Goal: Book appointment/travel/reservation

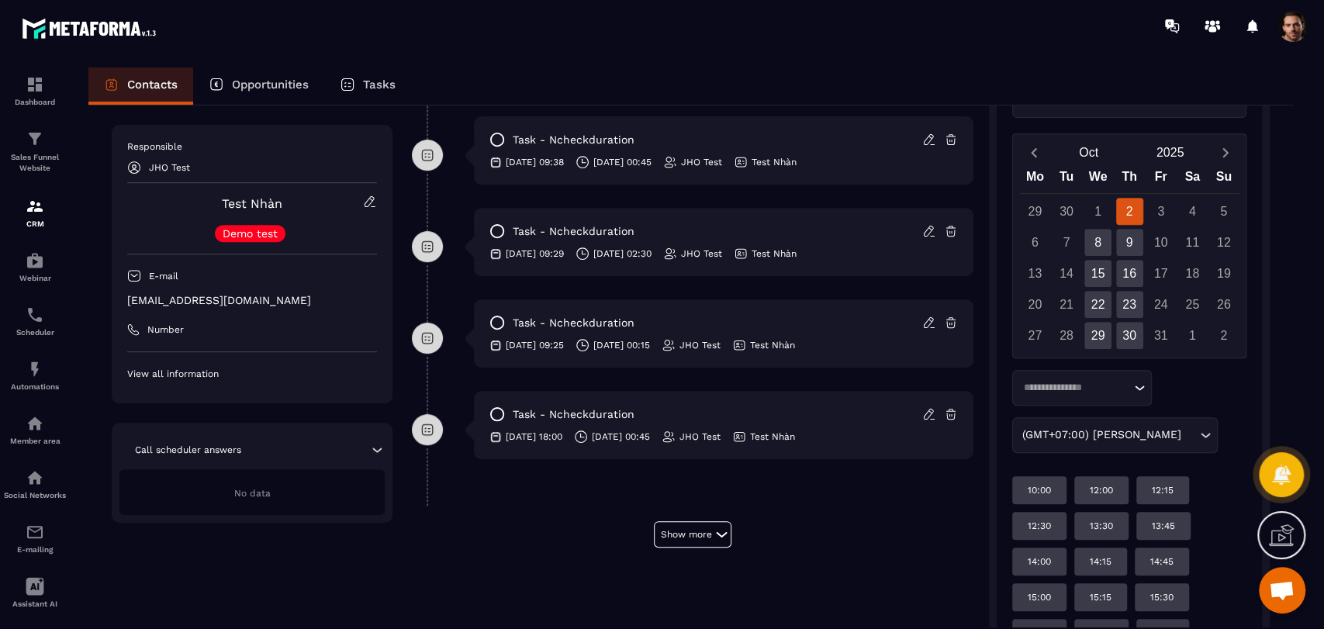
scroll to position [385, 0]
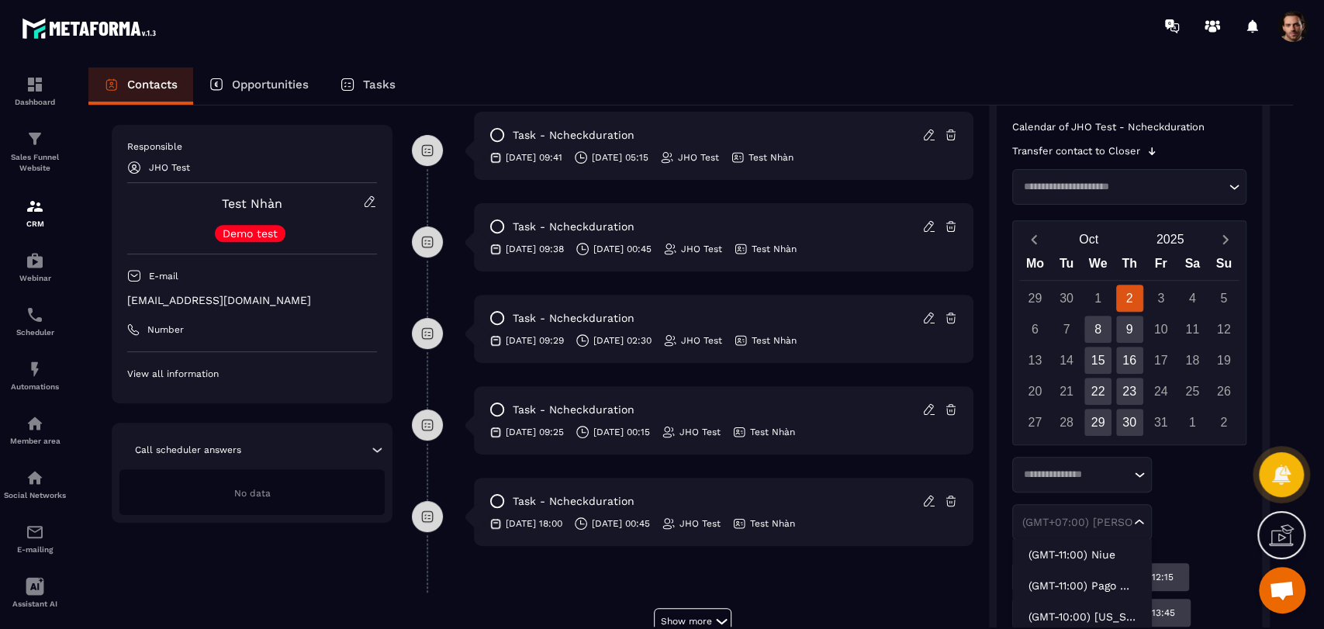
click at [1121, 529] on div "(GMT+07:00) [PERSON_NAME] Loading..." at bounding box center [1082, 522] width 140 height 36
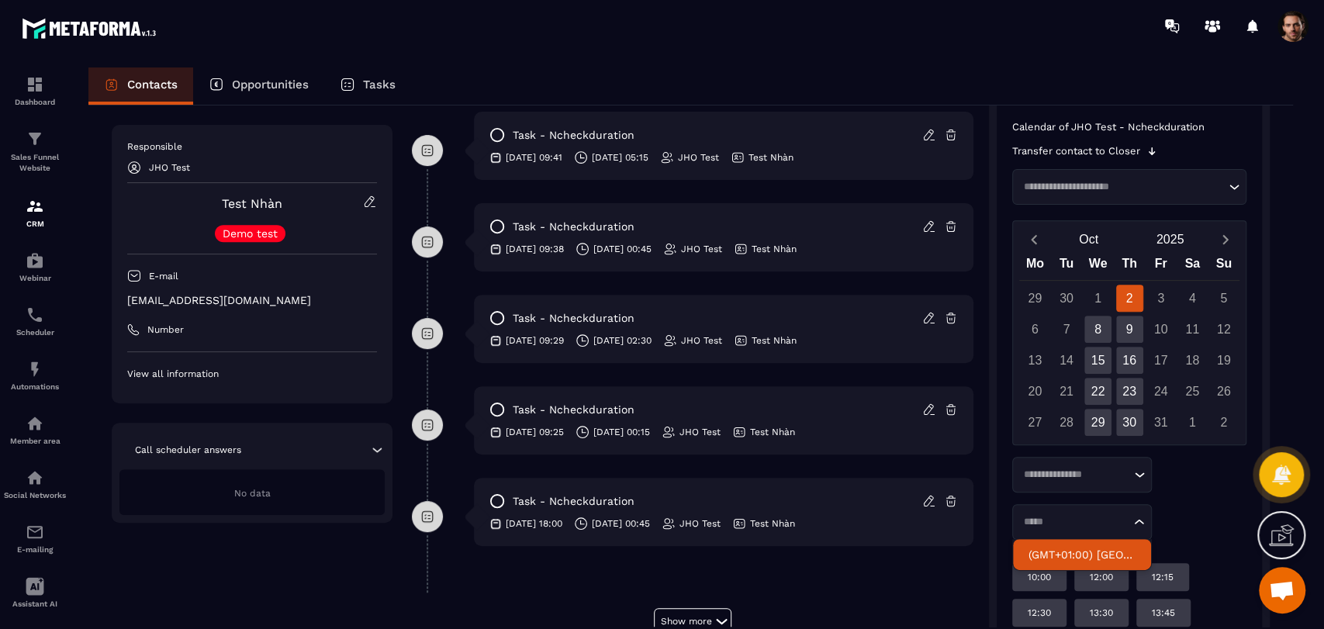
click at [1093, 555] on p "(GMT+01:00) [GEOGRAPHIC_DATA]" at bounding box center [1081, 555] width 107 height 16
type input "*****"
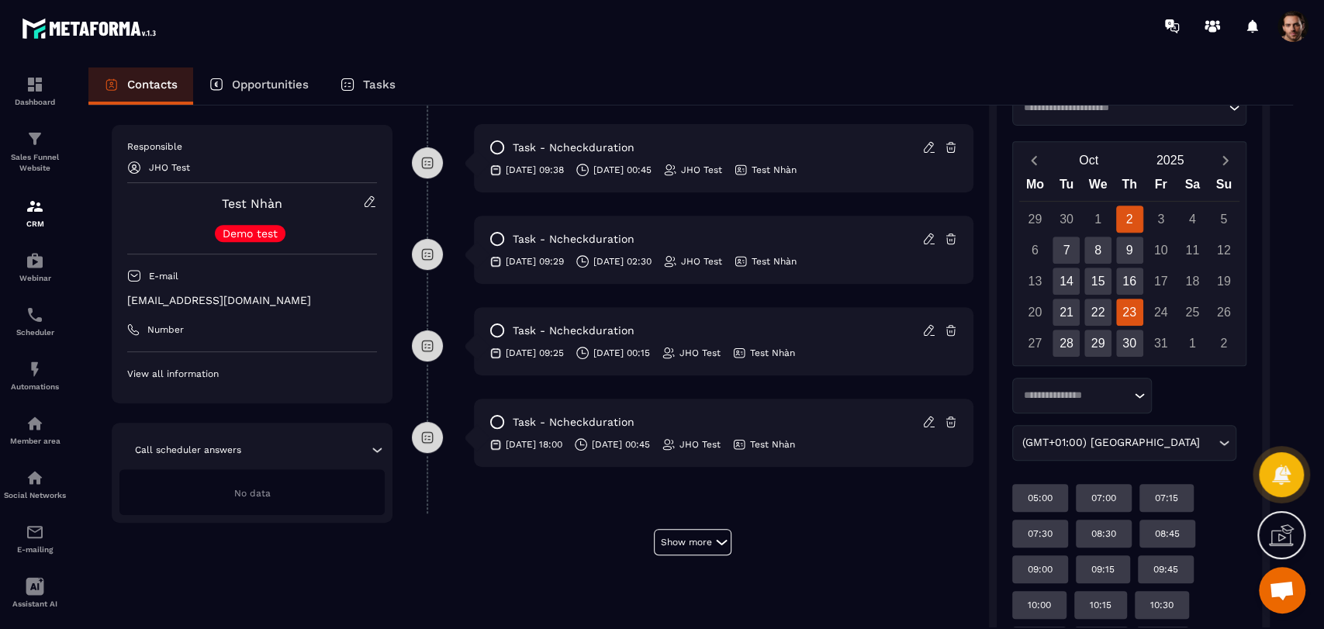
scroll to position [444, 0]
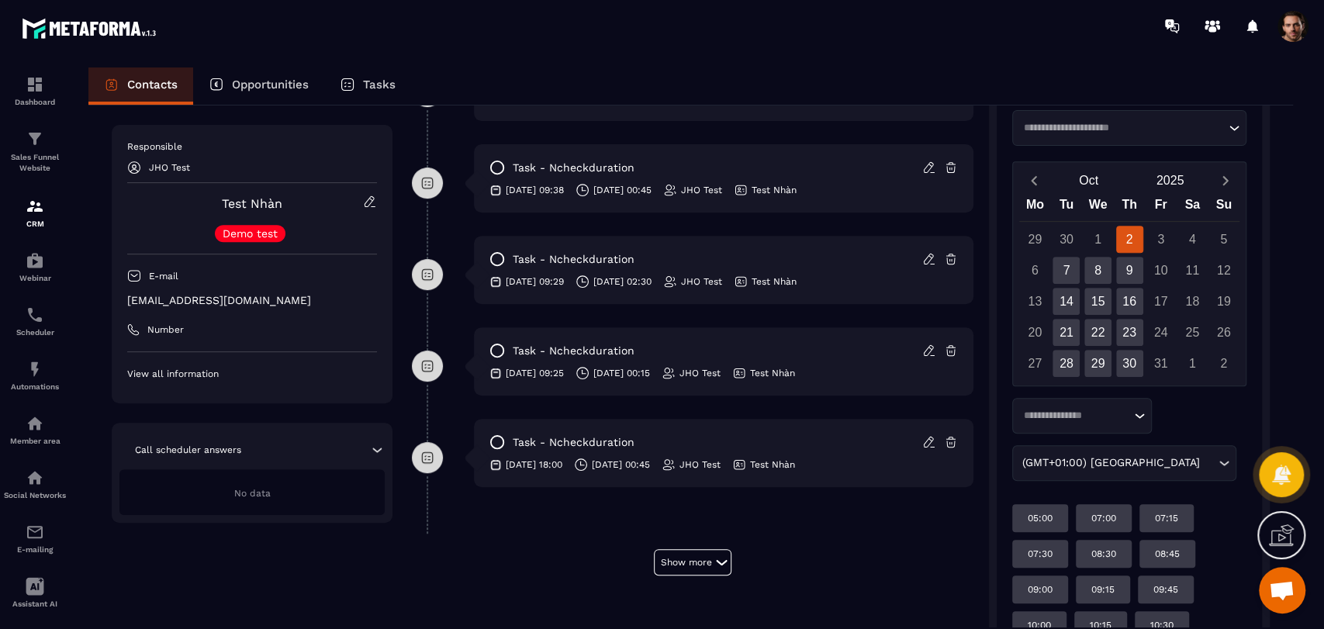
click at [1101, 410] on input "Search for option" at bounding box center [1074, 416] width 112 height 16
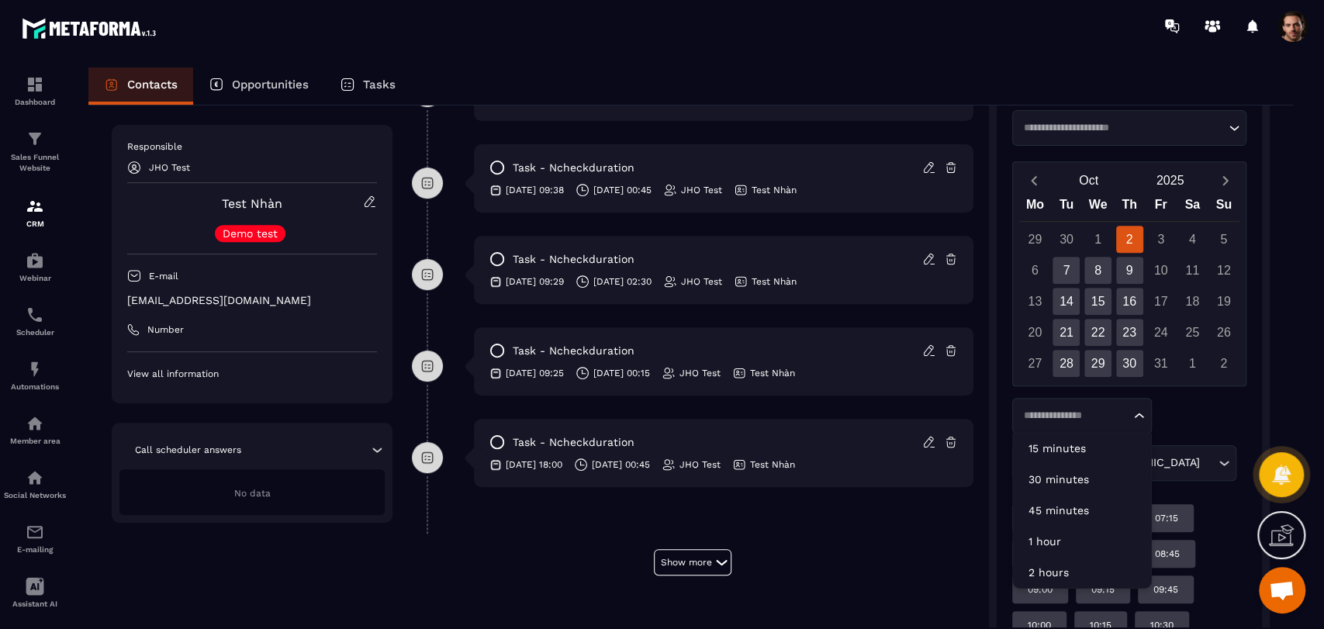
scroll to position [443, 0]
click at [1085, 441] on p "15 minutes" at bounding box center [1081, 449] width 107 height 16
click at [1082, 411] on input "Search for option" at bounding box center [1074, 417] width 112 height 16
click at [1082, 478] on p "30 minutes" at bounding box center [1081, 480] width 107 height 16
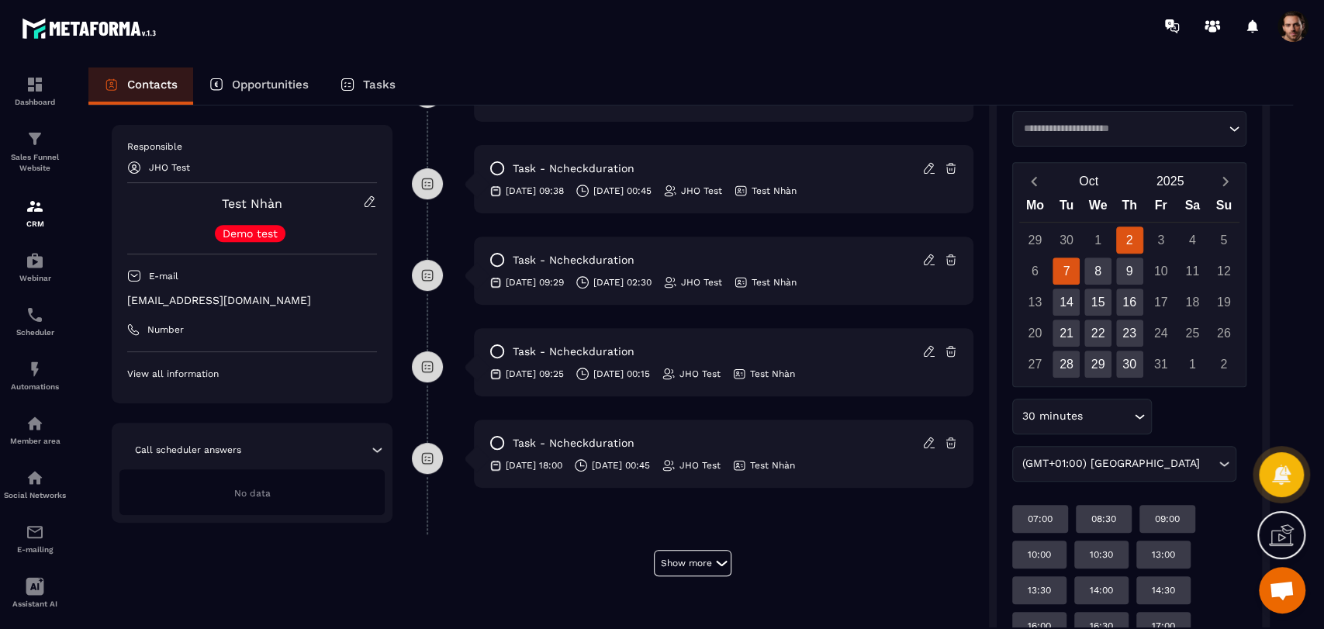
click at [1069, 274] on div "7" at bounding box center [1065, 270] width 27 height 27
click at [1069, 364] on div "28" at bounding box center [1065, 363] width 27 height 27
click at [1095, 364] on div "29" at bounding box center [1097, 363] width 27 height 27
click at [1127, 361] on div "30" at bounding box center [1129, 363] width 27 height 27
click at [1106, 361] on div "29" at bounding box center [1097, 363] width 27 height 27
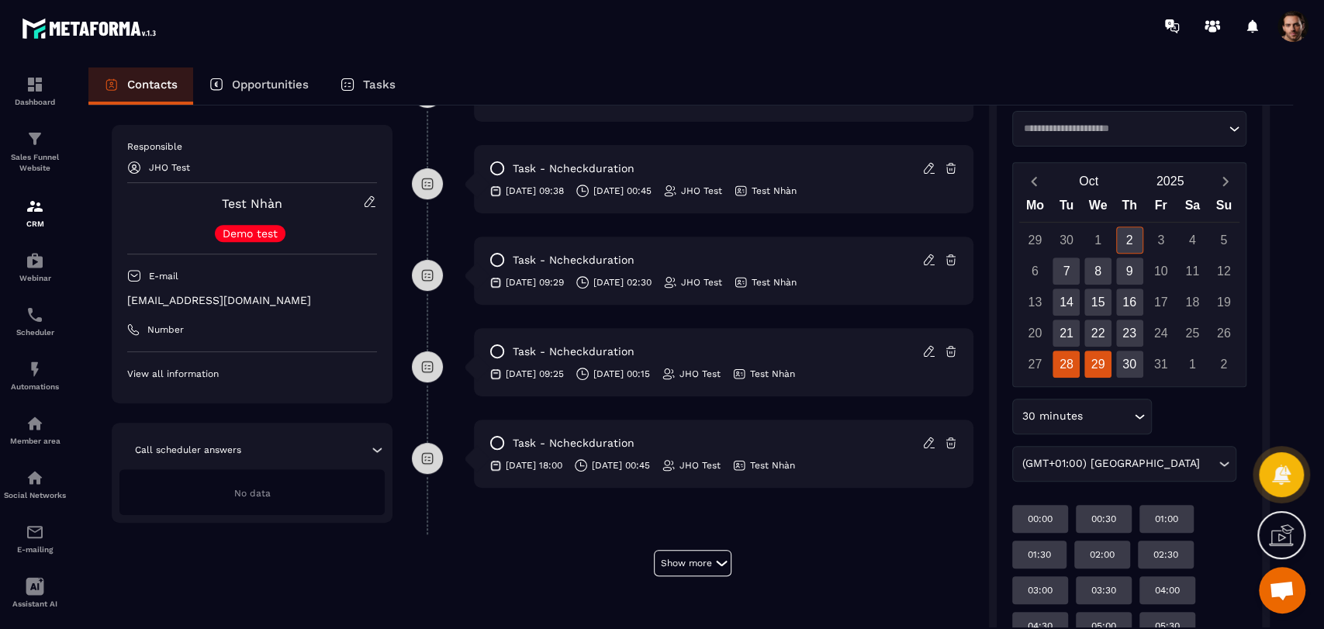
click at [1067, 368] on div "28" at bounding box center [1065, 363] width 27 height 27
click at [1091, 361] on div "29" at bounding box center [1097, 363] width 27 height 27
click at [1098, 332] on div "22" at bounding box center [1097, 332] width 27 height 27
click at [1100, 302] on div "15" at bounding box center [1097, 301] width 27 height 27
click at [1099, 273] on div "8" at bounding box center [1097, 270] width 27 height 27
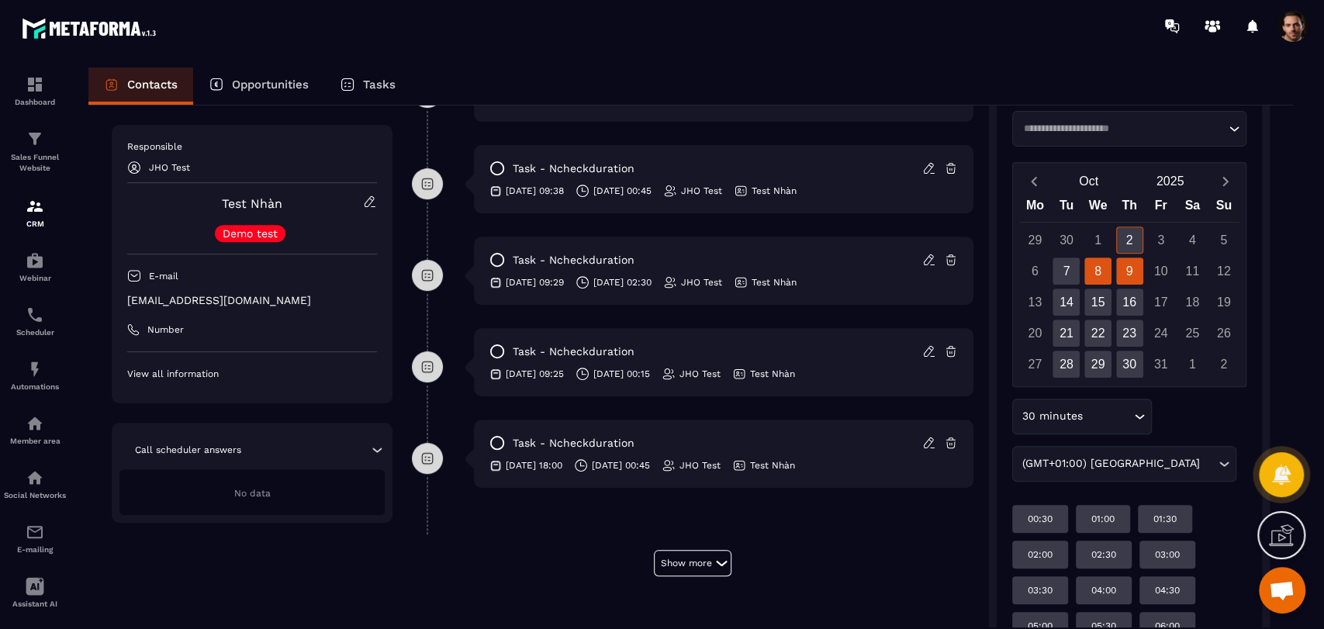
click at [1123, 268] on div "9" at bounding box center [1129, 270] width 27 height 27
click at [1132, 303] on div "16" at bounding box center [1129, 301] width 27 height 27
click at [1131, 267] on div "9" at bounding box center [1129, 270] width 27 height 27
click at [1131, 243] on div "2" at bounding box center [1129, 239] width 27 height 27
click at [1135, 275] on div "9" at bounding box center [1129, 270] width 27 height 27
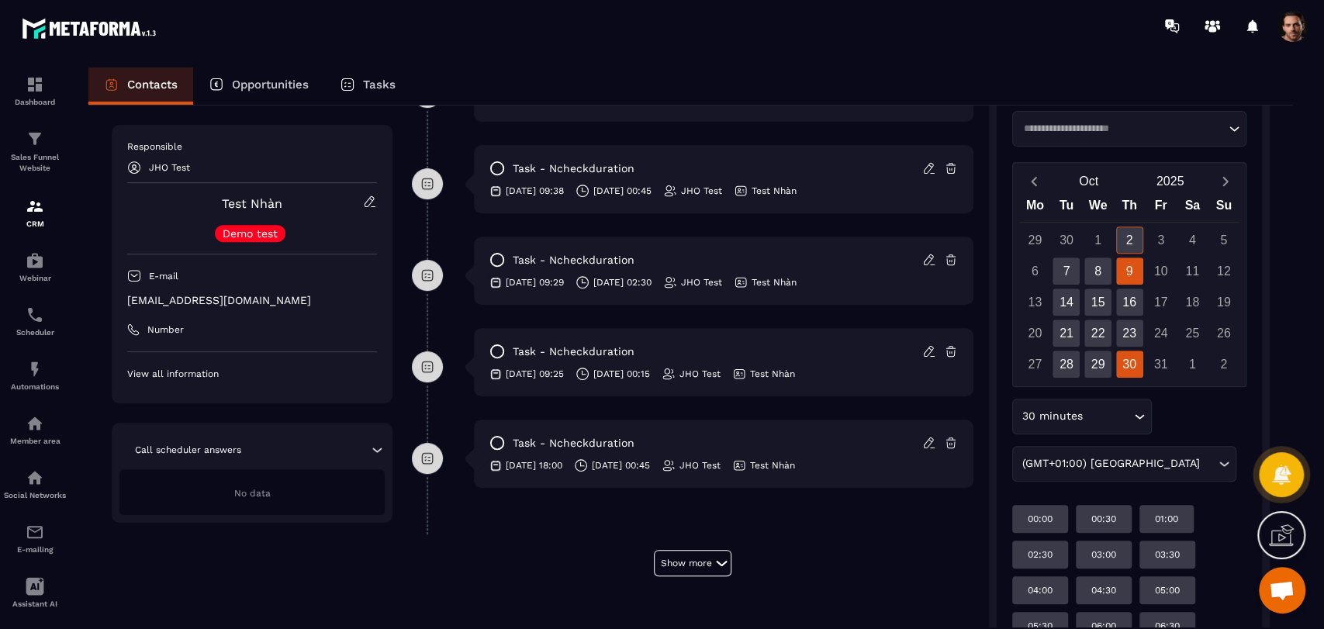
click at [1124, 354] on div "30" at bounding box center [1129, 363] width 27 height 27
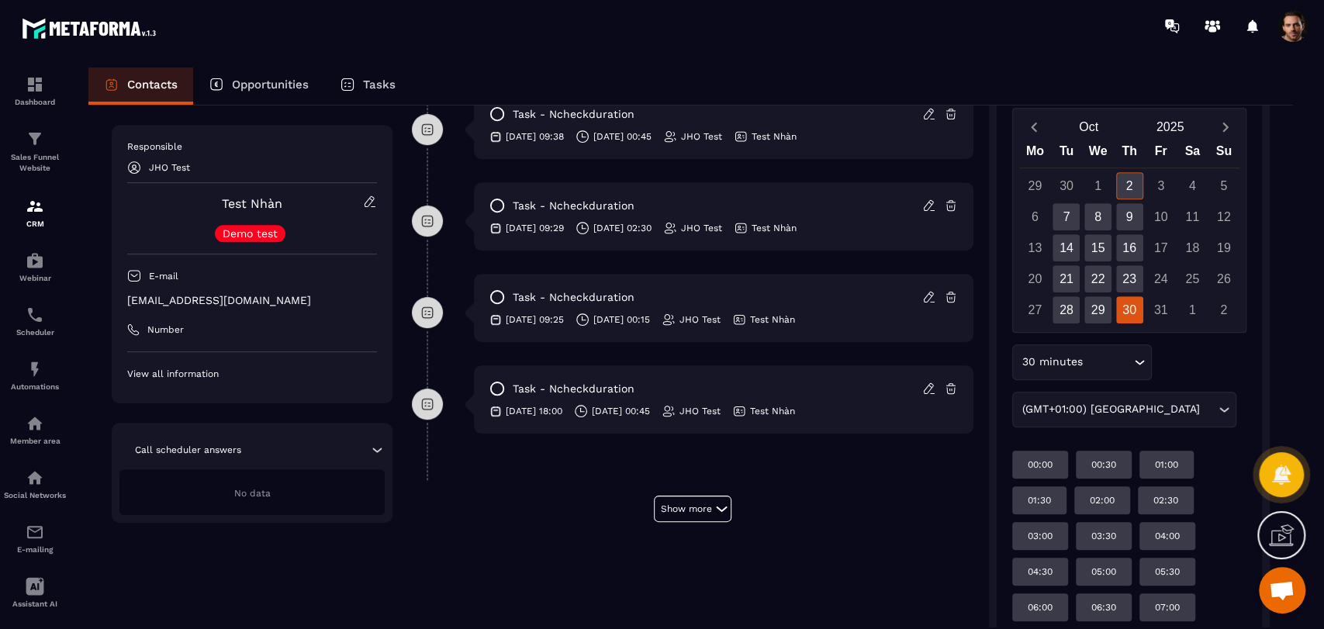
scroll to position [498, 0]
click at [1062, 302] on div "28" at bounding box center [1065, 308] width 27 height 27
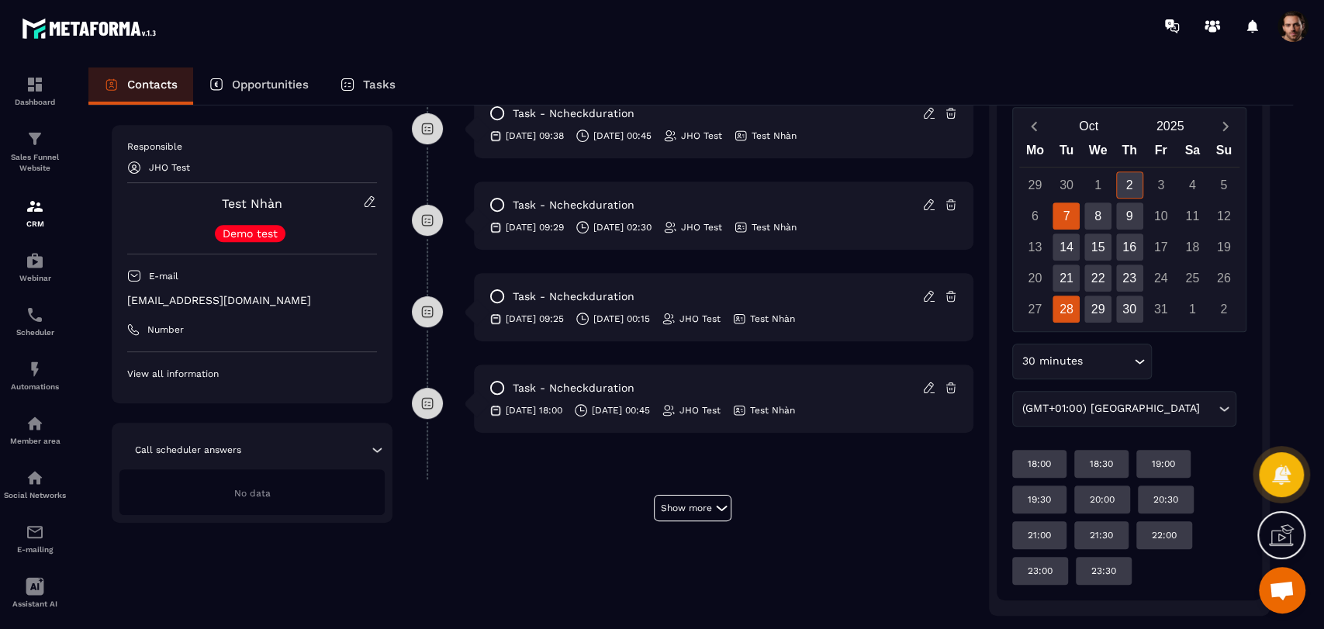
click at [1058, 214] on div "7" at bounding box center [1065, 215] width 27 height 27
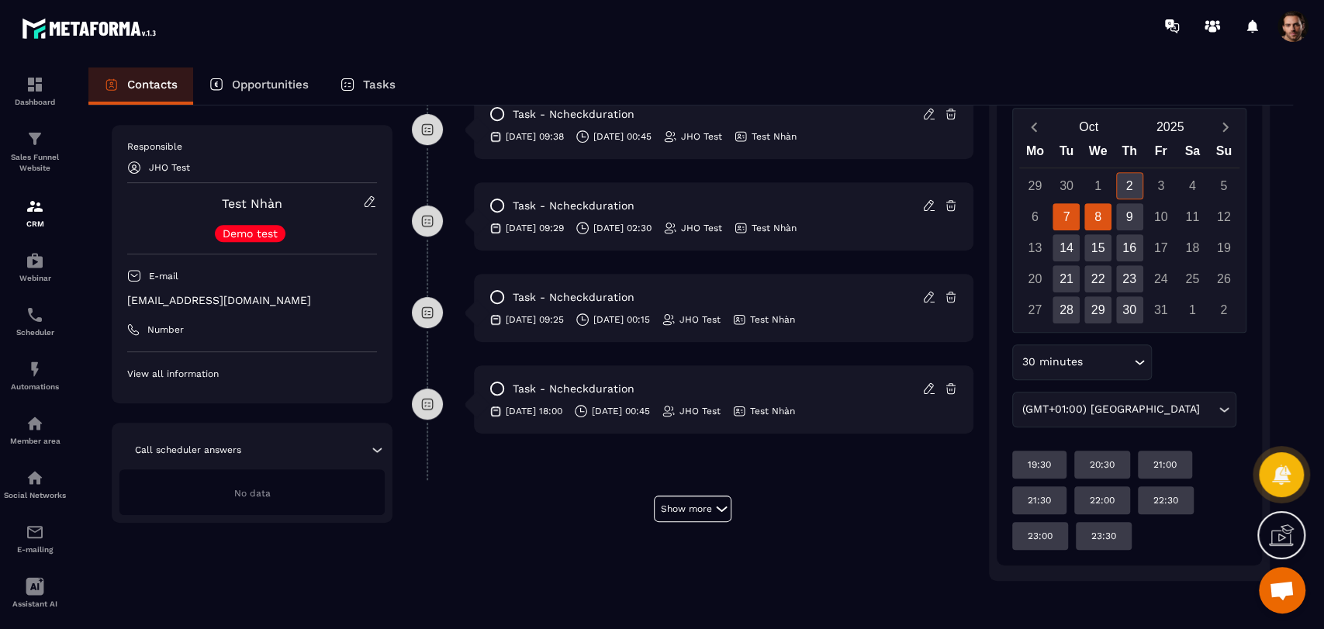
click at [1090, 221] on div "8" at bounding box center [1097, 216] width 27 height 27
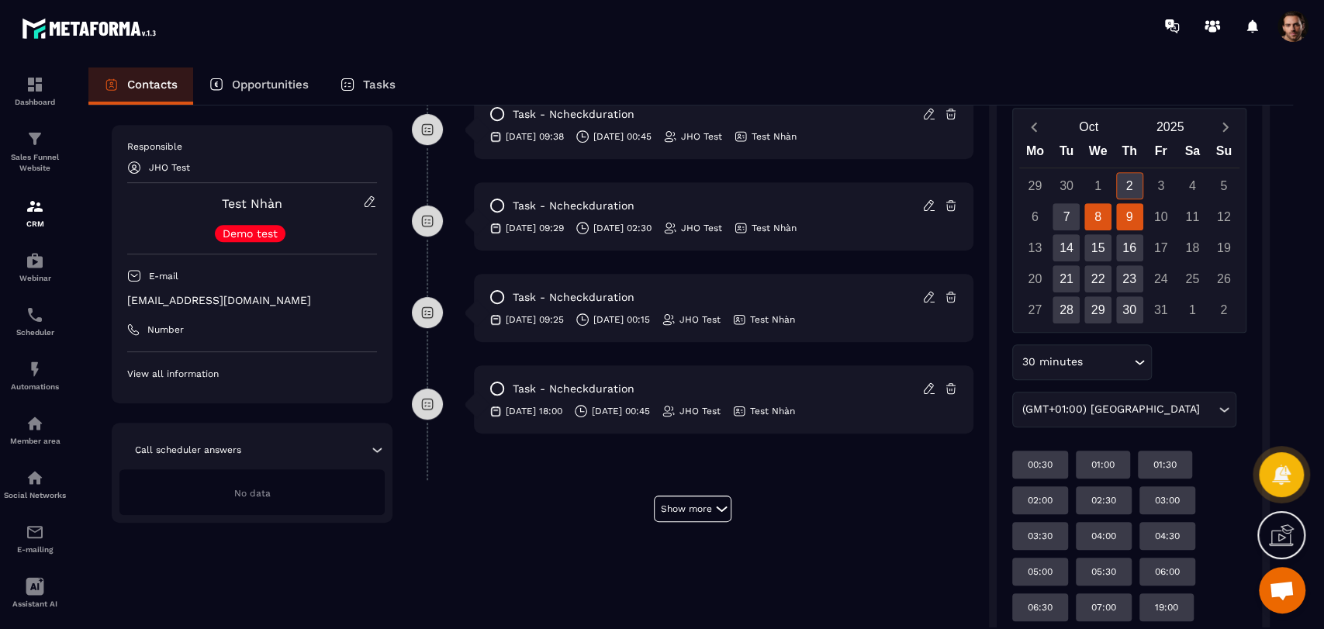
click at [1123, 222] on div "9" at bounding box center [1129, 216] width 27 height 27
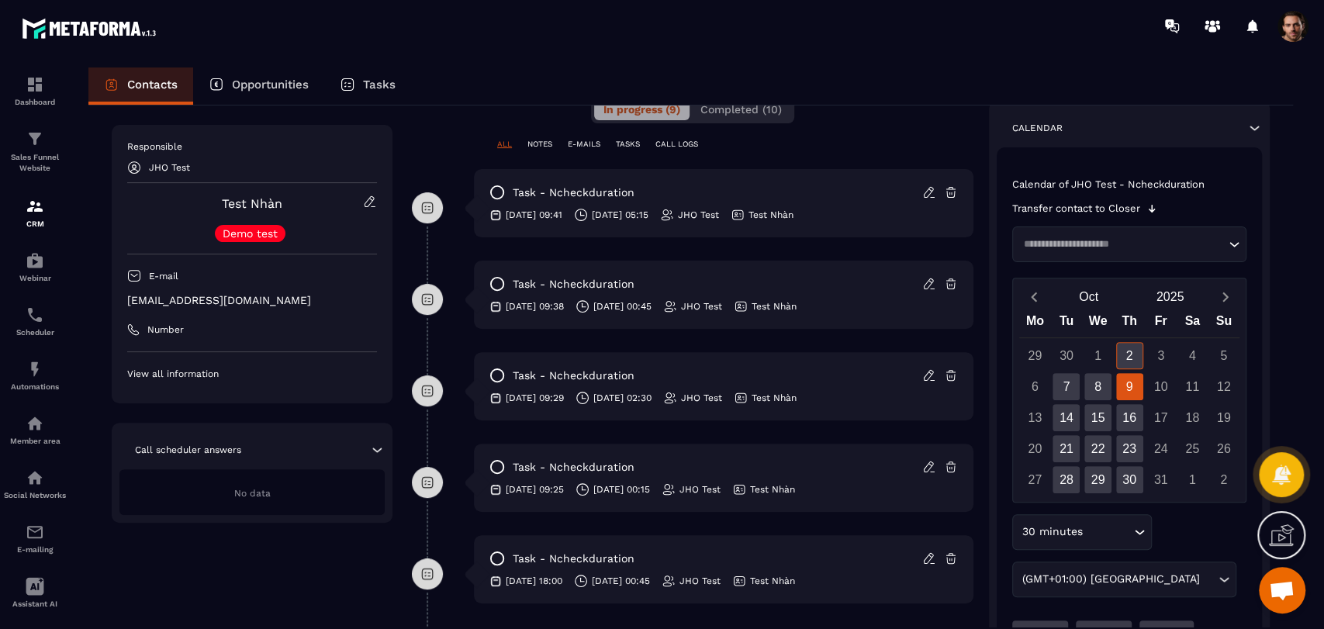
scroll to position [326, 0]
click at [1074, 395] on div "7" at bounding box center [1065, 388] width 27 height 27
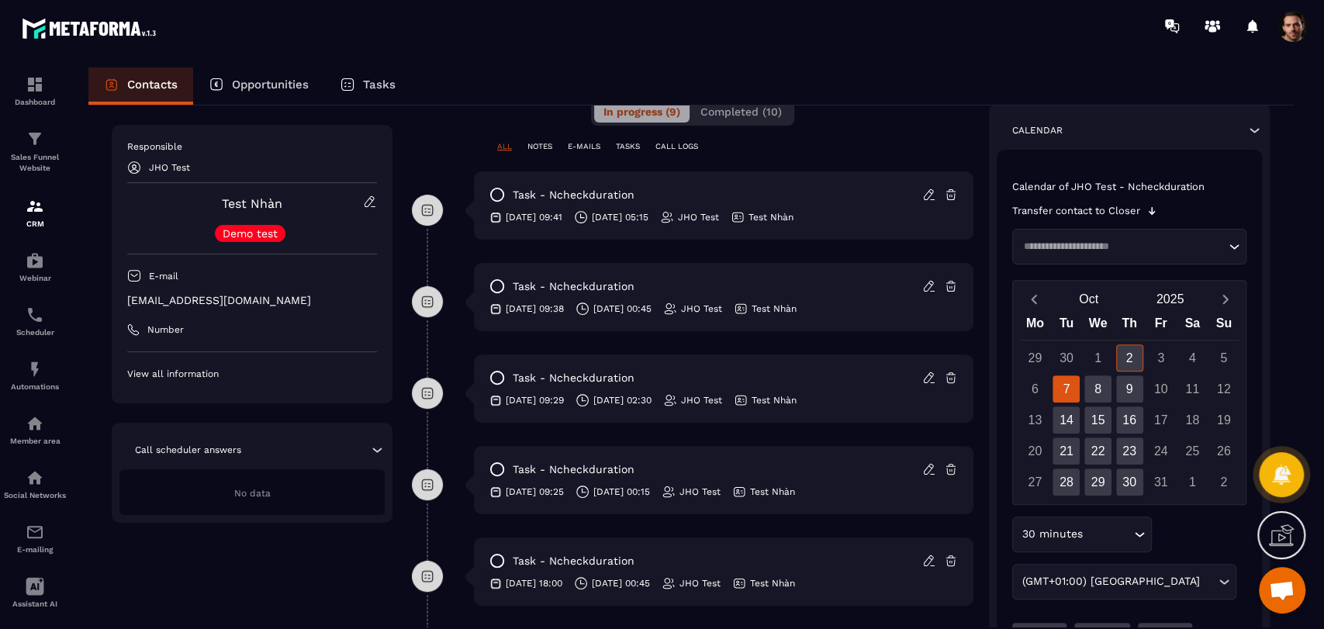
scroll to position [497, 0]
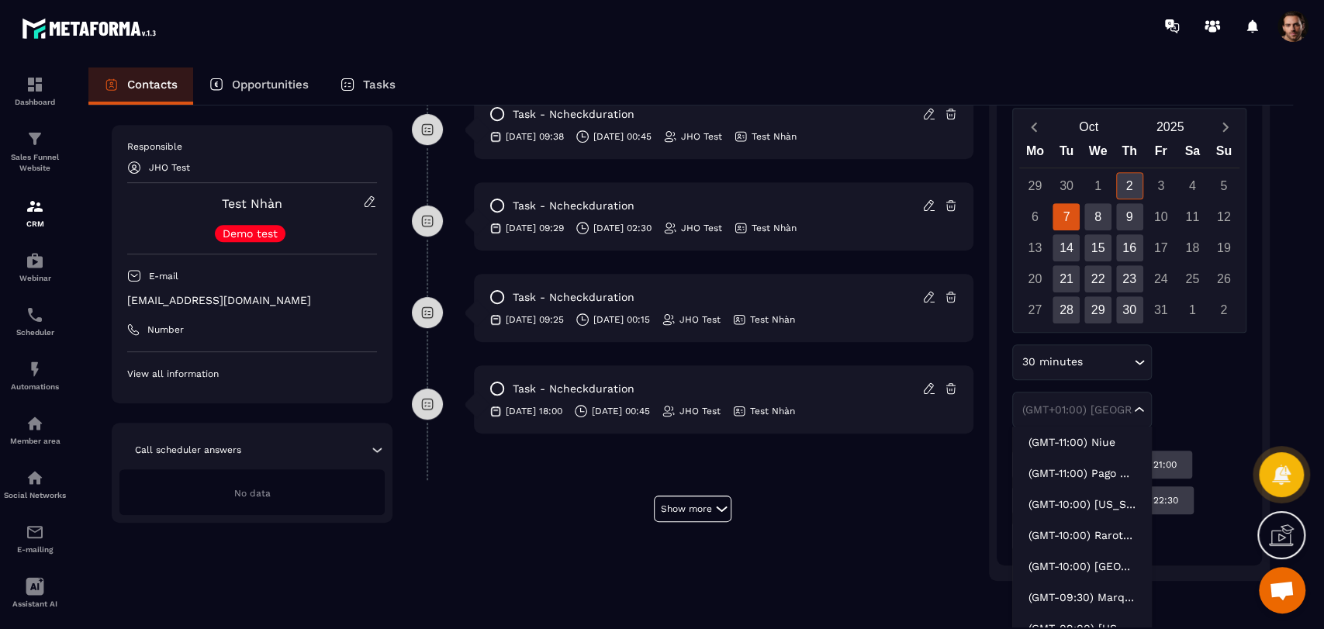
click at [1111, 409] on div "(GMT+01:00) [GEOGRAPHIC_DATA]" at bounding box center [1074, 410] width 115 height 16
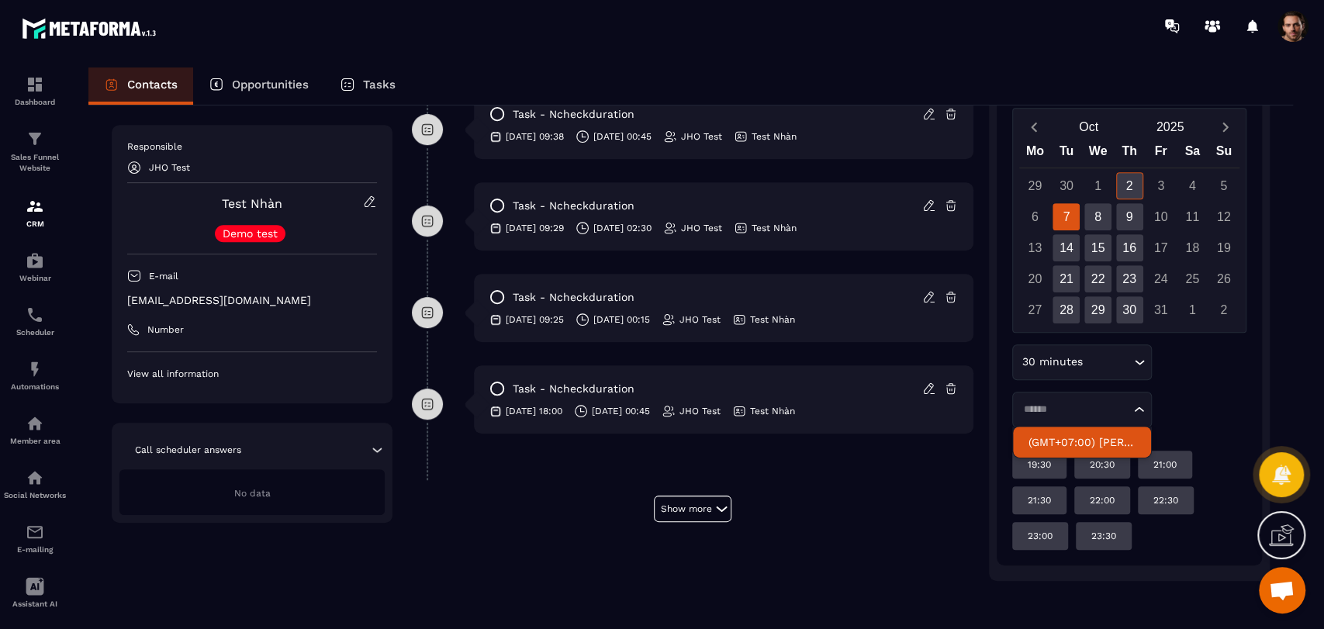
scroll to position [411, 0]
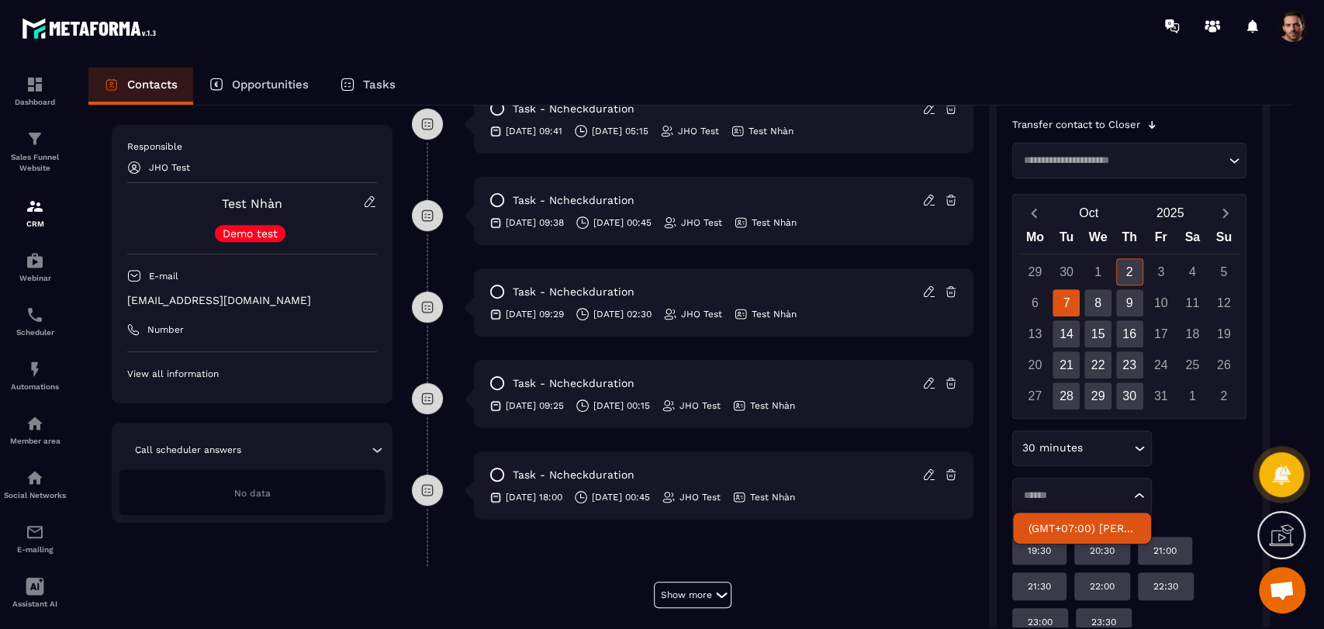
click at [1083, 523] on p "(GMT+07:00) [PERSON_NAME]" at bounding box center [1081, 528] width 107 height 16
type input "******"
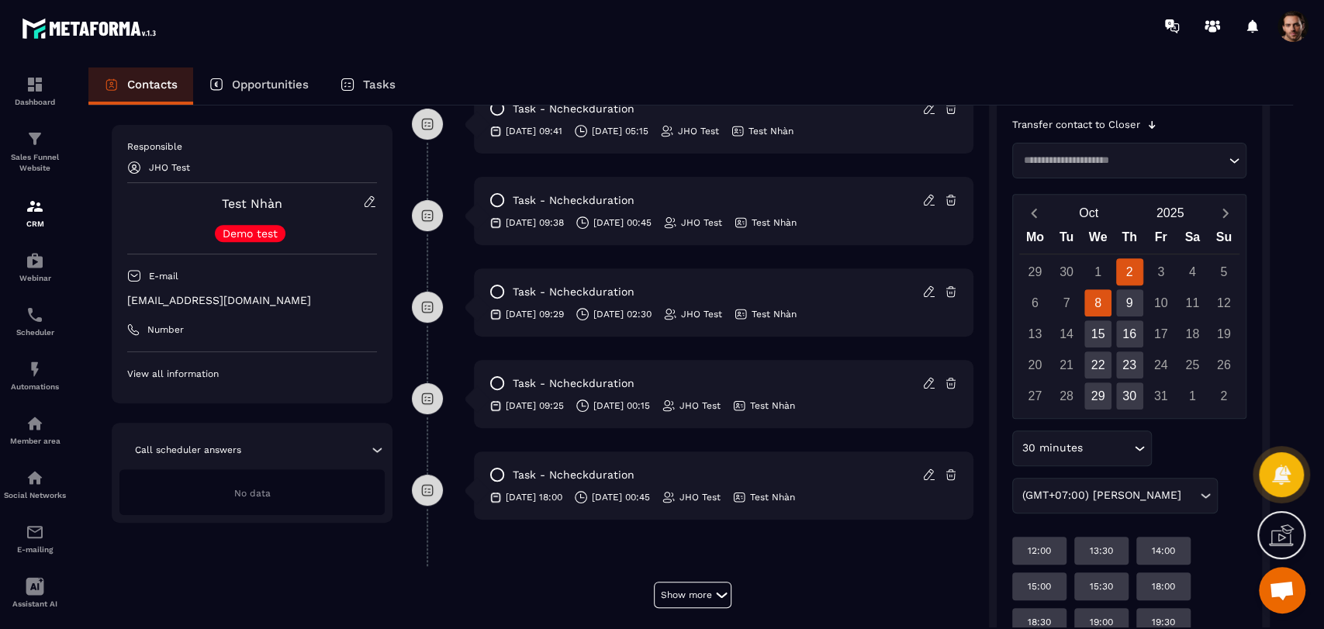
click at [1101, 293] on div "8" at bounding box center [1097, 302] width 27 height 27
click at [1131, 295] on div "9" at bounding box center [1129, 302] width 27 height 27
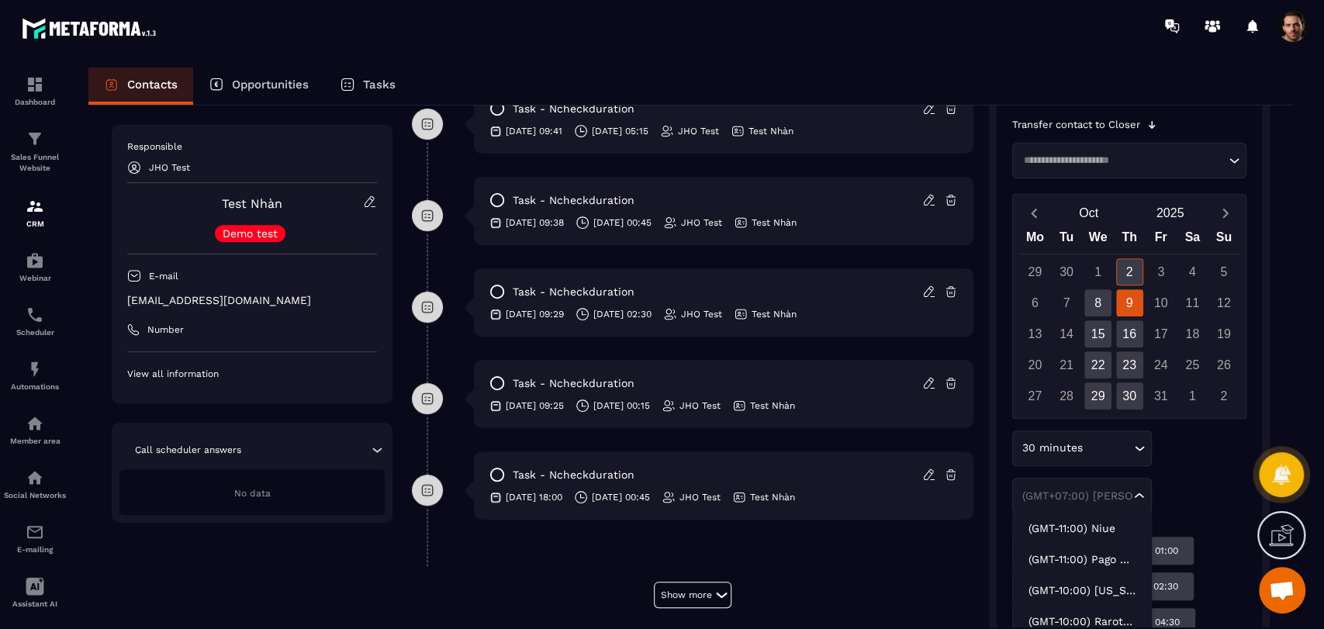
click at [1089, 485] on div "(GMT+07:00) [PERSON_NAME] Loading..." at bounding box center [1082, 496] width 140 height 36
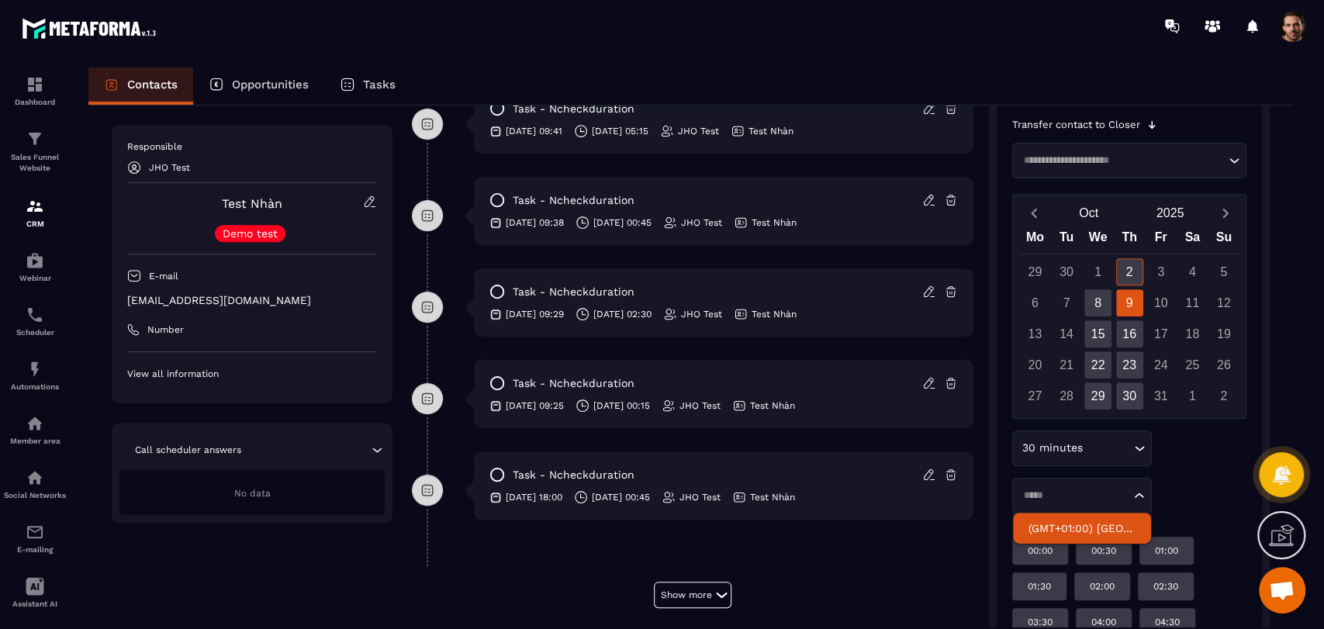
click at [1082, 526] on p "(GMT+01:00) [GEOGRAPHIC_DATA]" at bounding box center [1081, 528] width 107 height 16
type input "*****"
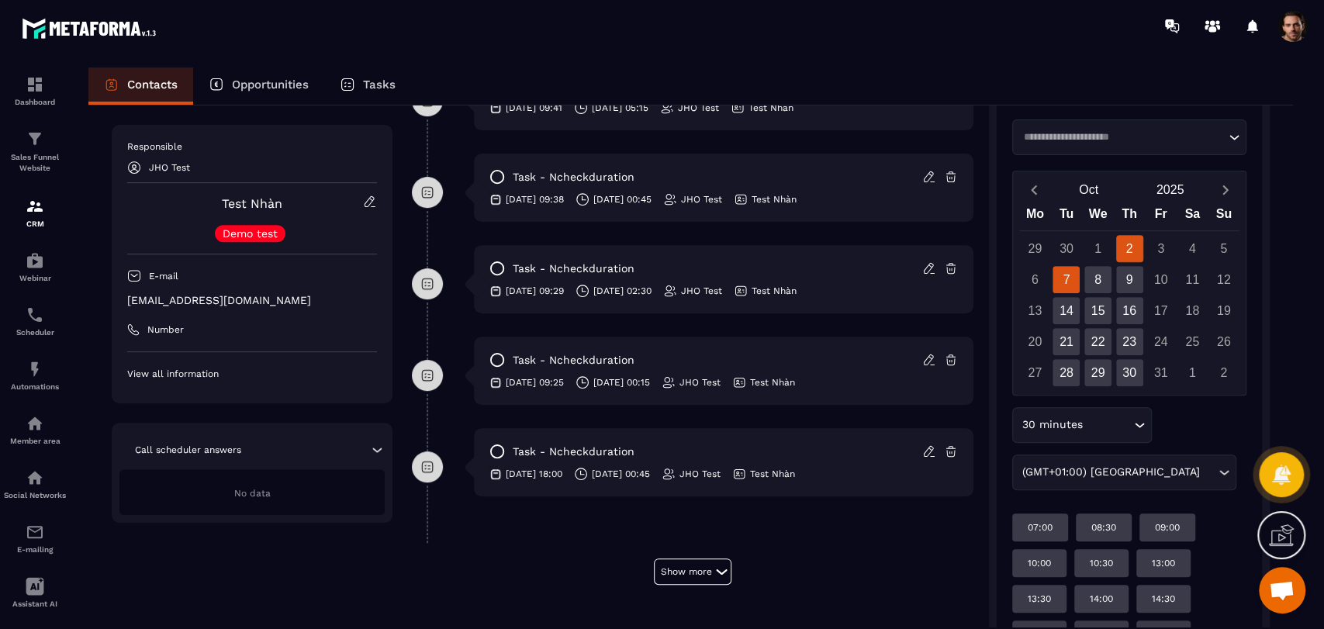
scroll to position [435, 0]
click at [1062, 268] on div "7" at bounding box center [1065, 278] width 27 height 27
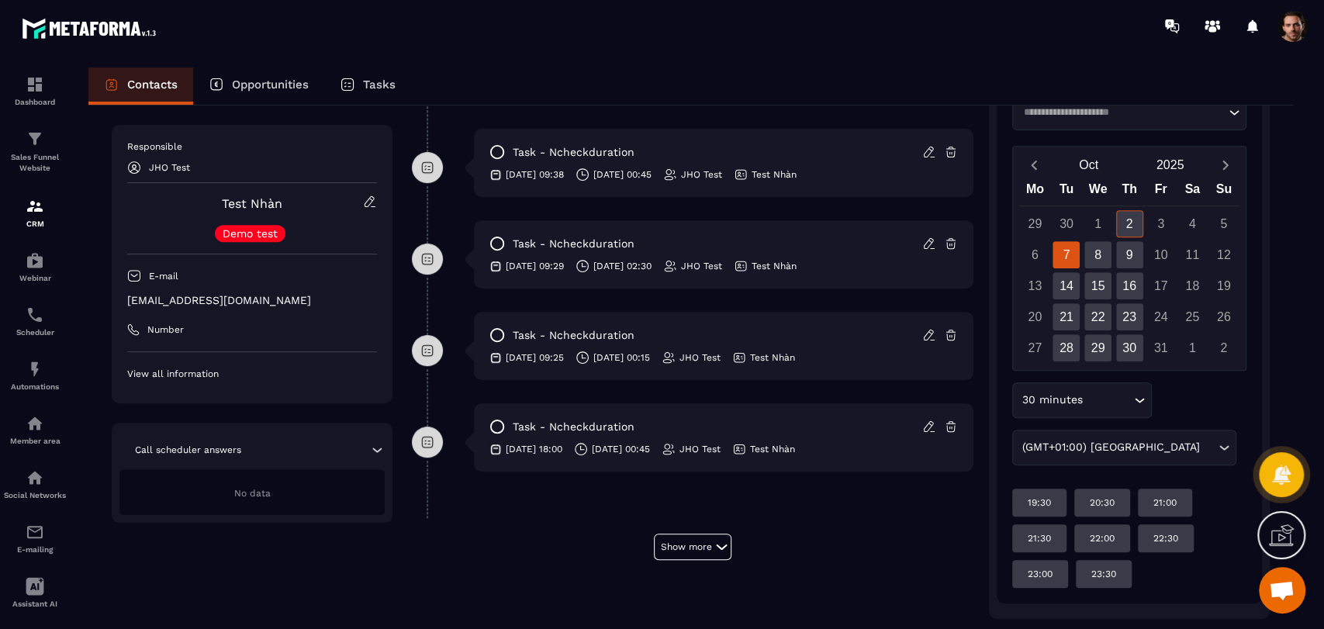
scroll to position [463, 0]
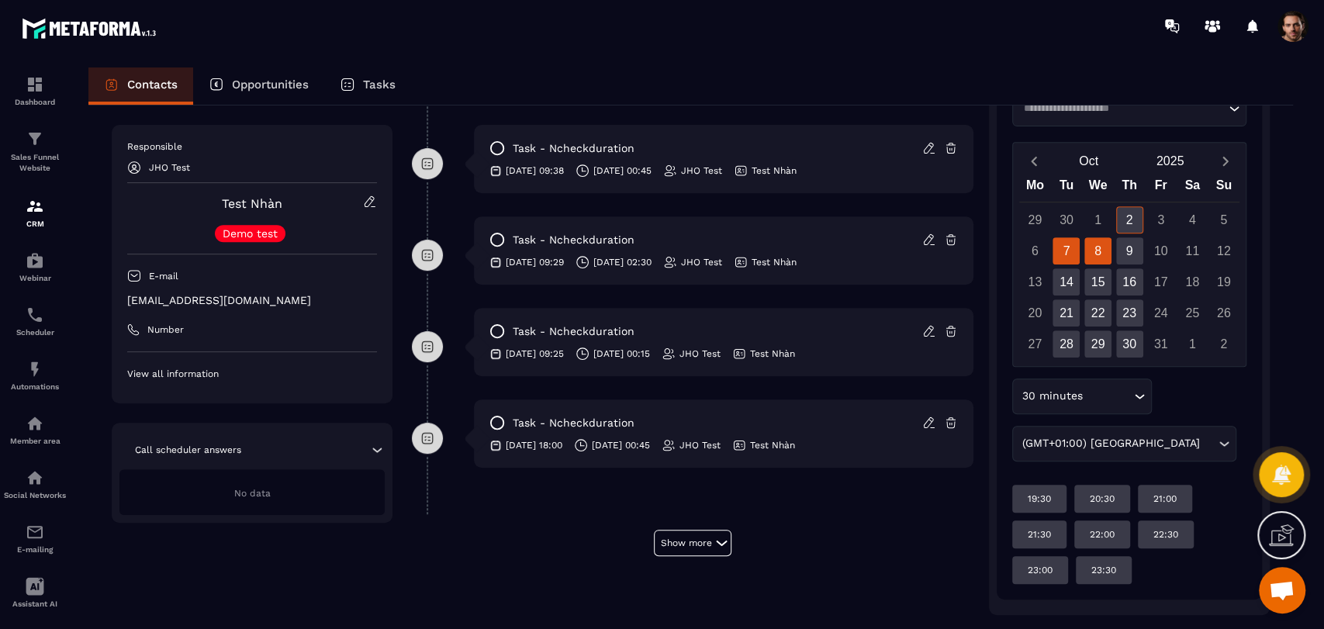
click at [1088, 246] on div "8" at bounding box center [1097, 250] width 27 height 27
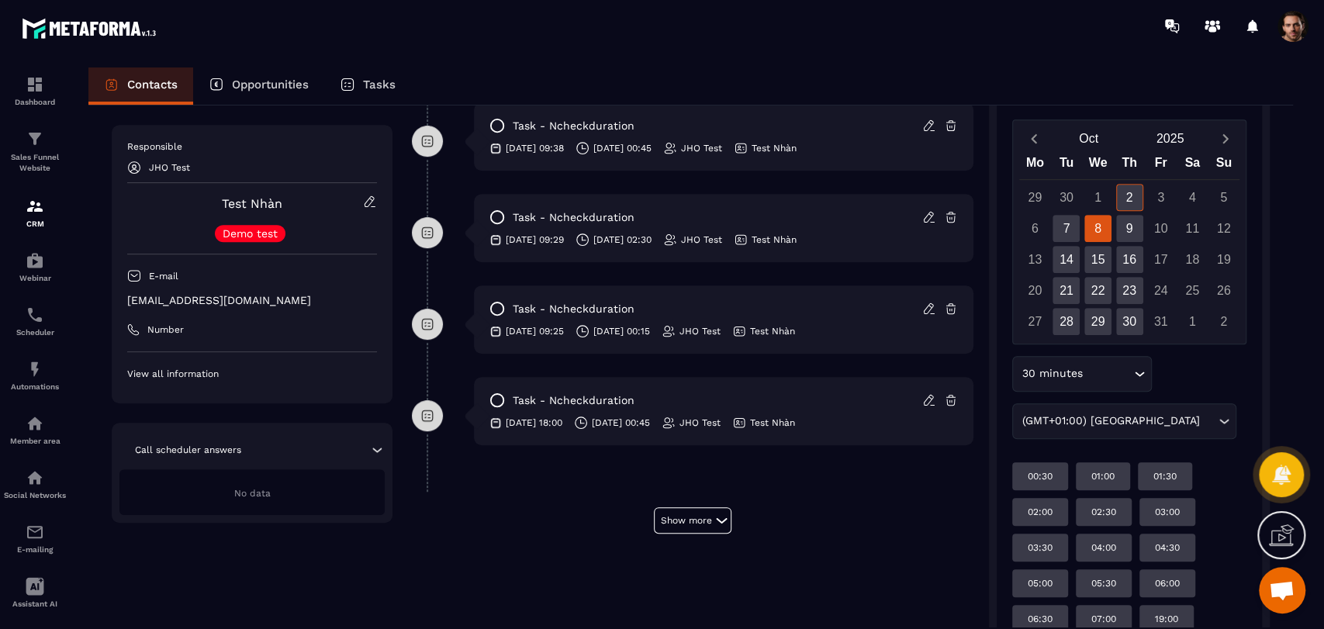
scroll to position [487, 0]
click at [1136, 224] on div "9" at bounding box center [1129, 226] width 27 height 27
click at [1130, 225] on div "9" at bounding box center [1129, 226] width 27 height 27
click at [1090, 225] on div "8" at bounding box center [1097, 226] width 27 height 27
click at [1101, 253] on div "15" at bounding box center [1097, 257] width 27 height 27
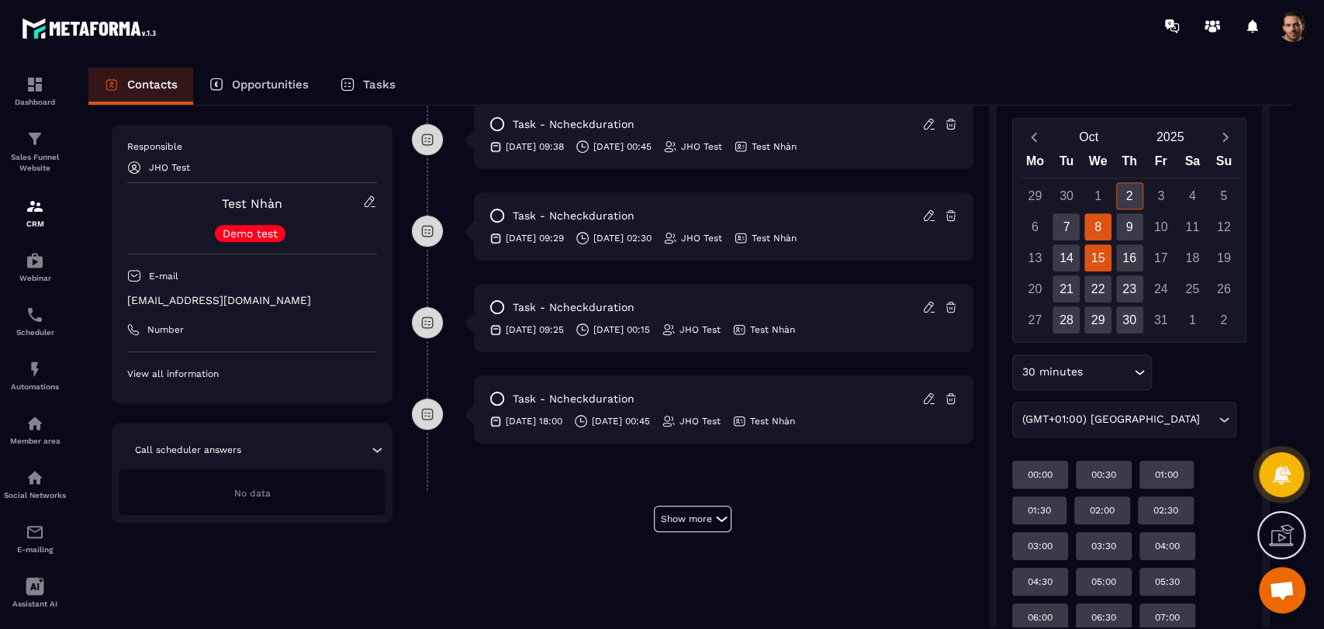
click at [1095, 225] on div "8" at bounding box center [1097, 226] width 27 height 27
click at [1096, 259] on div "15" at bounding box center [1097, 257] width 27 height 27
click at [1096, 221] on div "8" at bounding box center [1097, 226] width 27 height 27
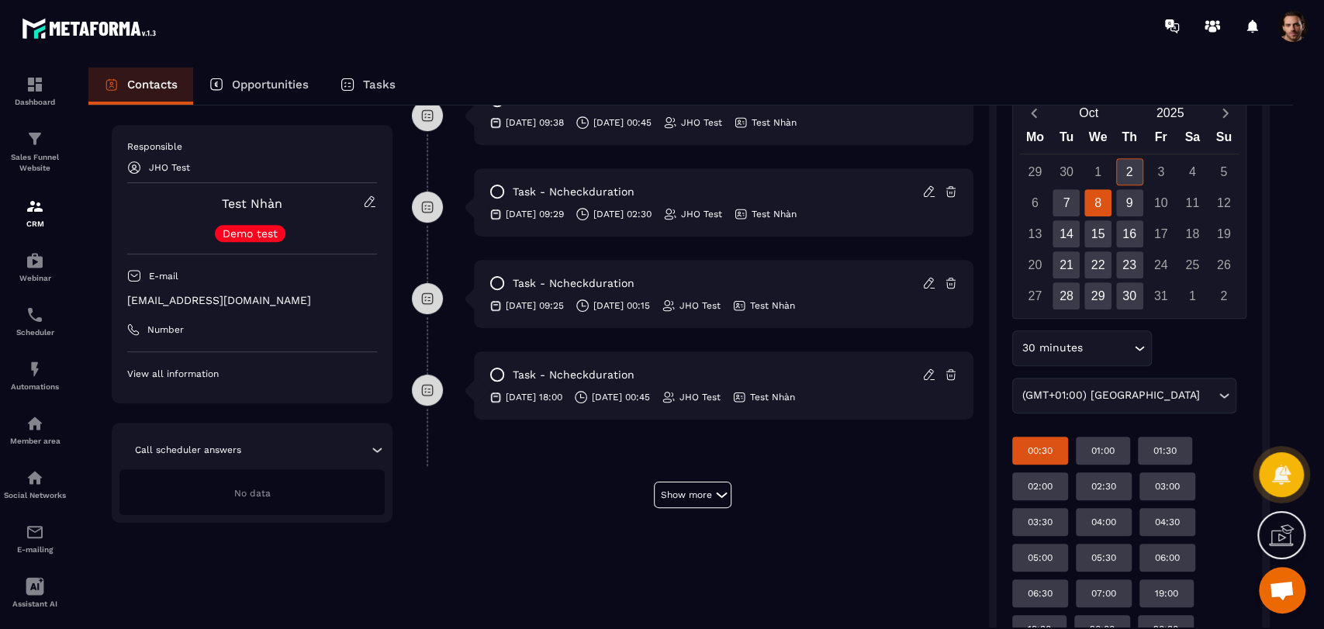
scroll to position [510, 0]
click at [1042, 457] on div "00:30" at bounding box center [1040, 451] width 56 height 28
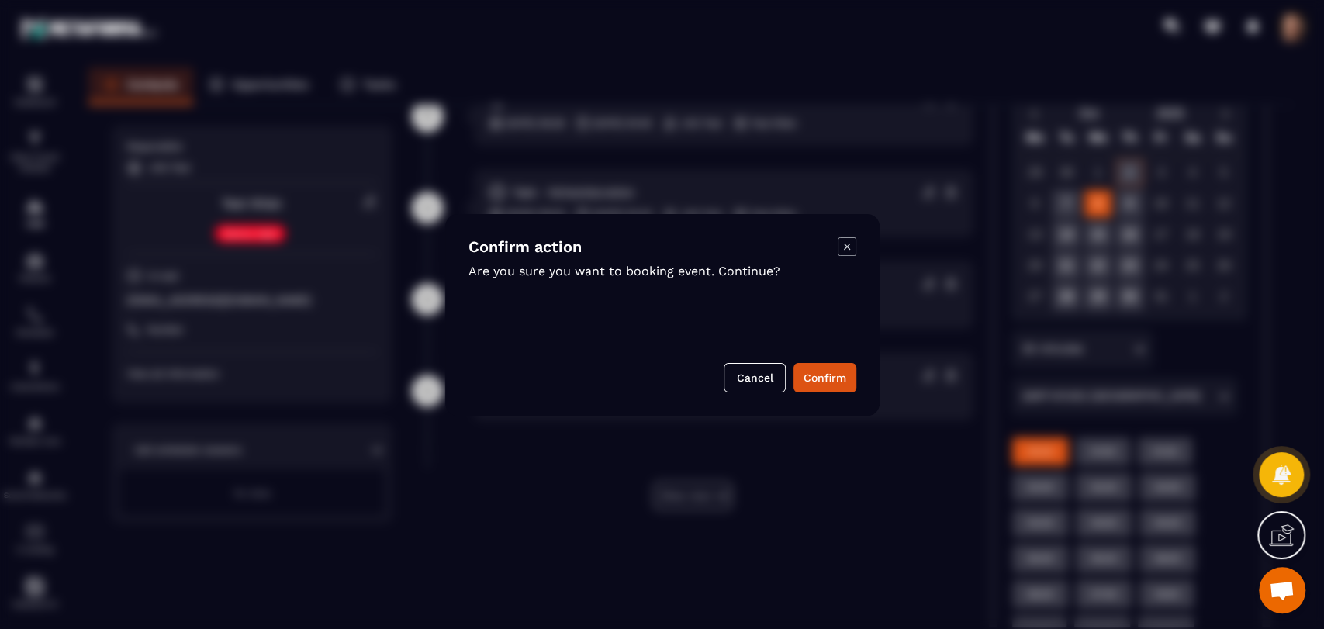
click at [829, 240] on h4 "Confirm action" at bounding box center [652, 246] width 369 height 19
click at [846, 246] on icon "Modal window" at bounding box center [846, 246] width 6 height 6
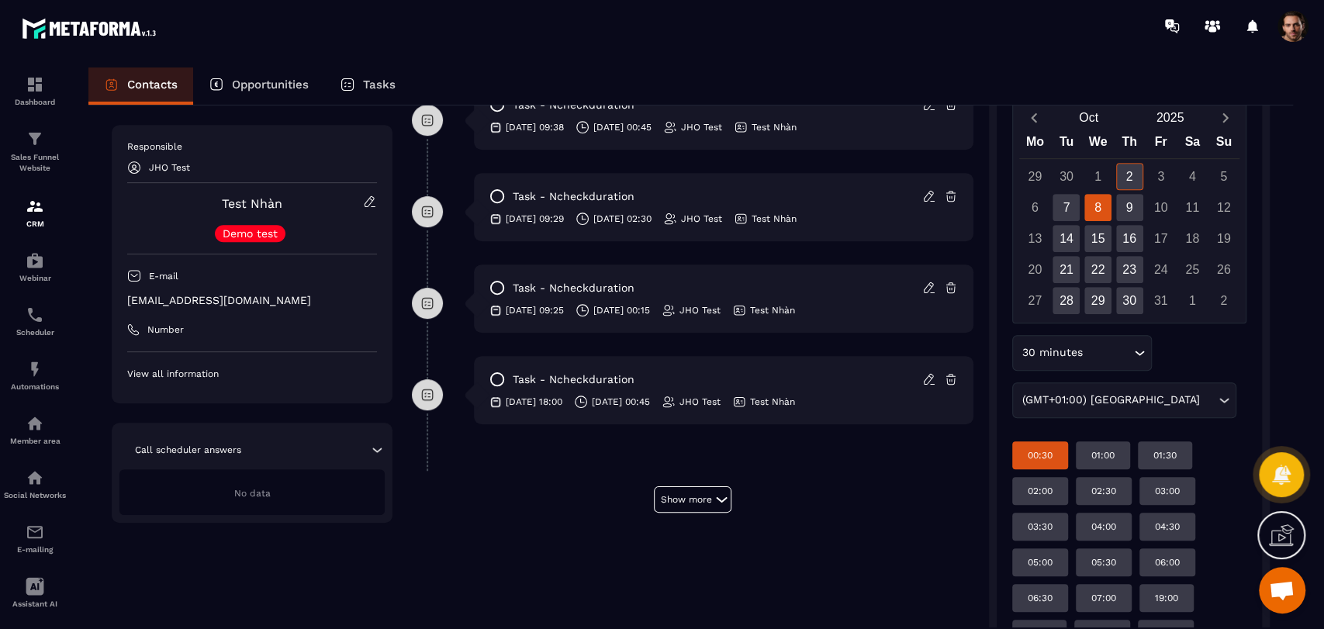
scroll to position [509, 0]
click at [1057, 454] on div "00:30" at bounding box center [1040, 453] width 56 height 28
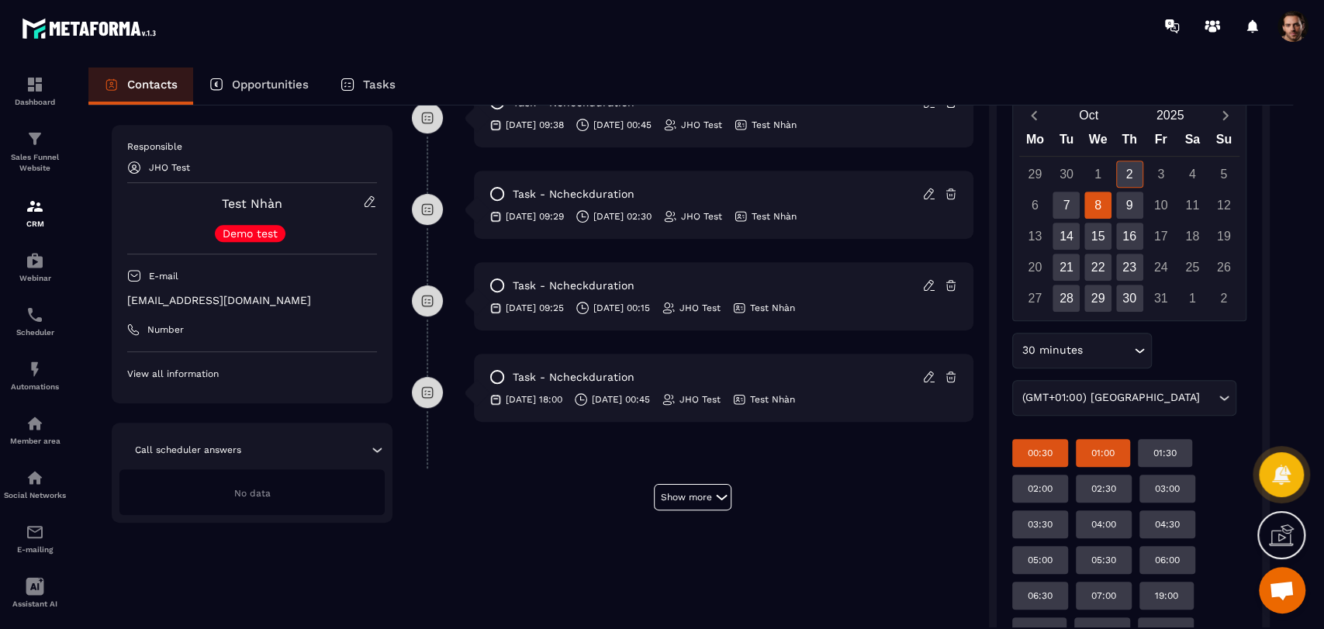
click at [1085, 448] on div "01:00" at bounding box center [1102, 453] width 54 height 28
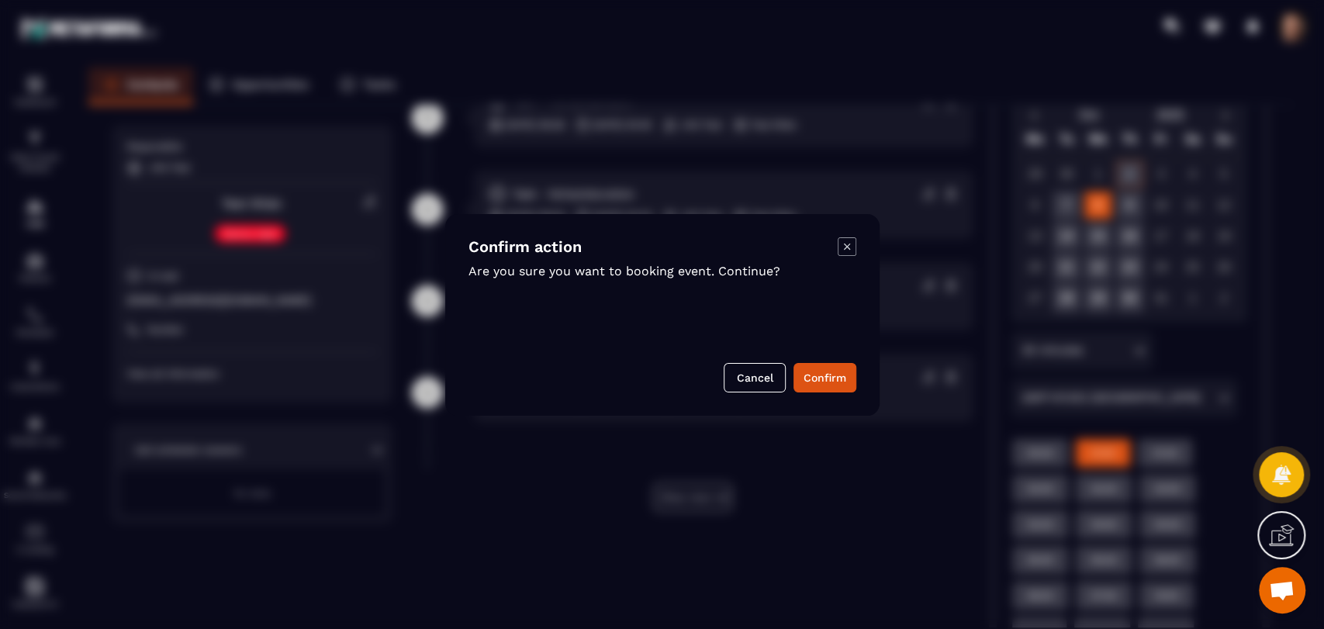
click at [850, 240] on icon "Modal window" at bounding box center [846, 246] width 19 height 19
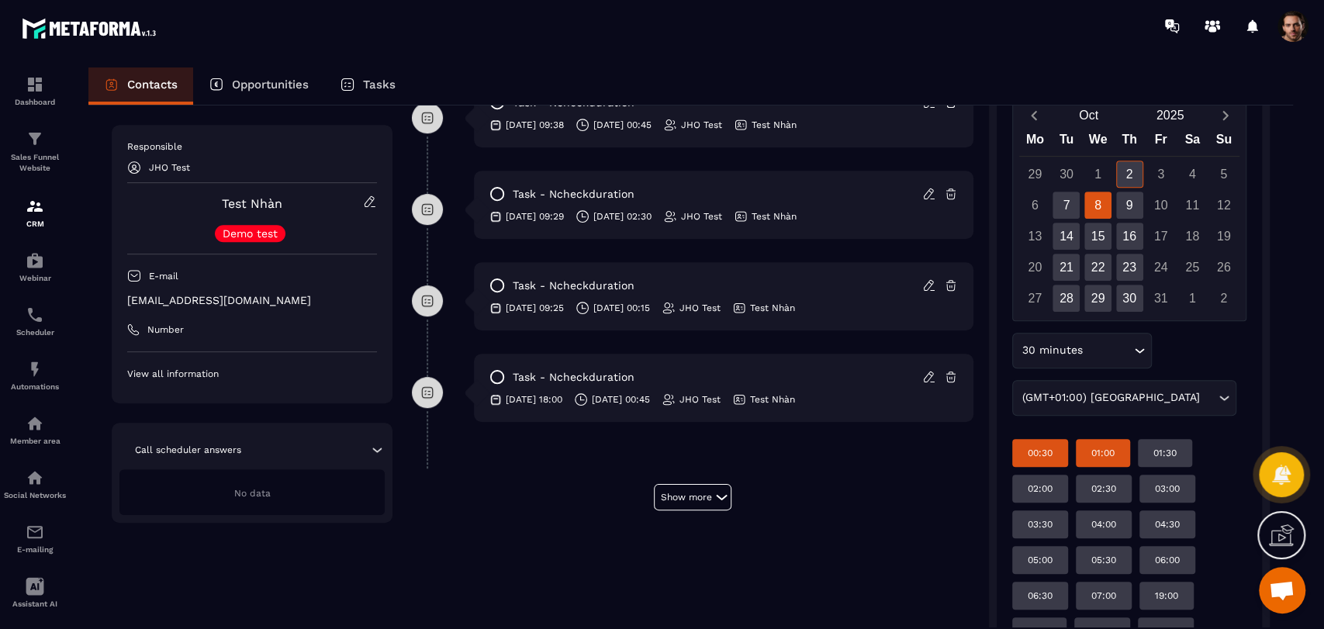
click at [1048, 459] on div "00:30" at bounding box center [1040, 453] width 56 height 28
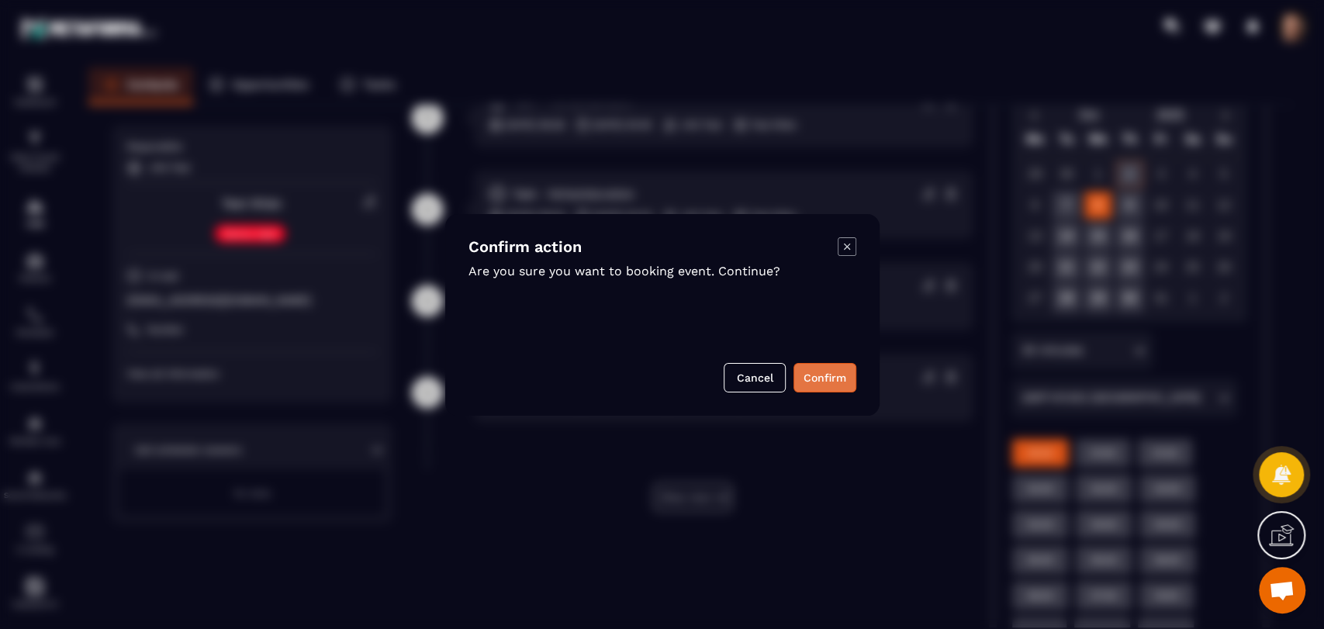
click at [819, 369] on button "Confirm" at bounding box center [824, 377] width 63 height 29
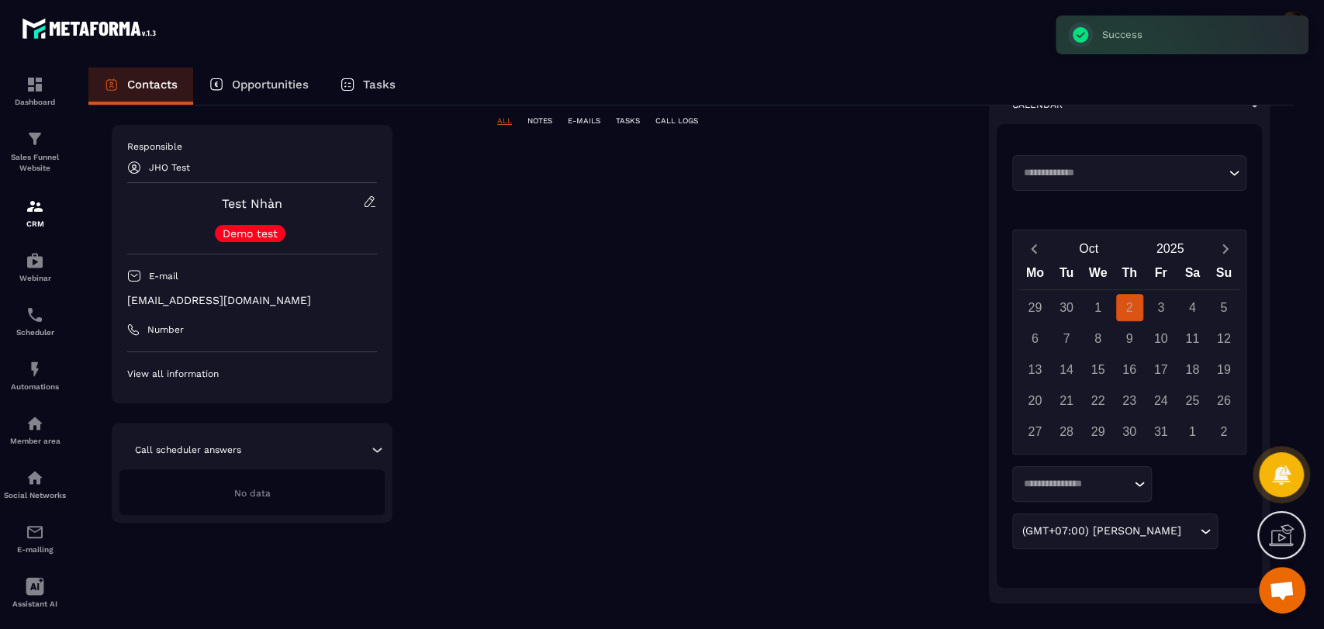
scroll to position [302, 0]
